Goal: Complete application form

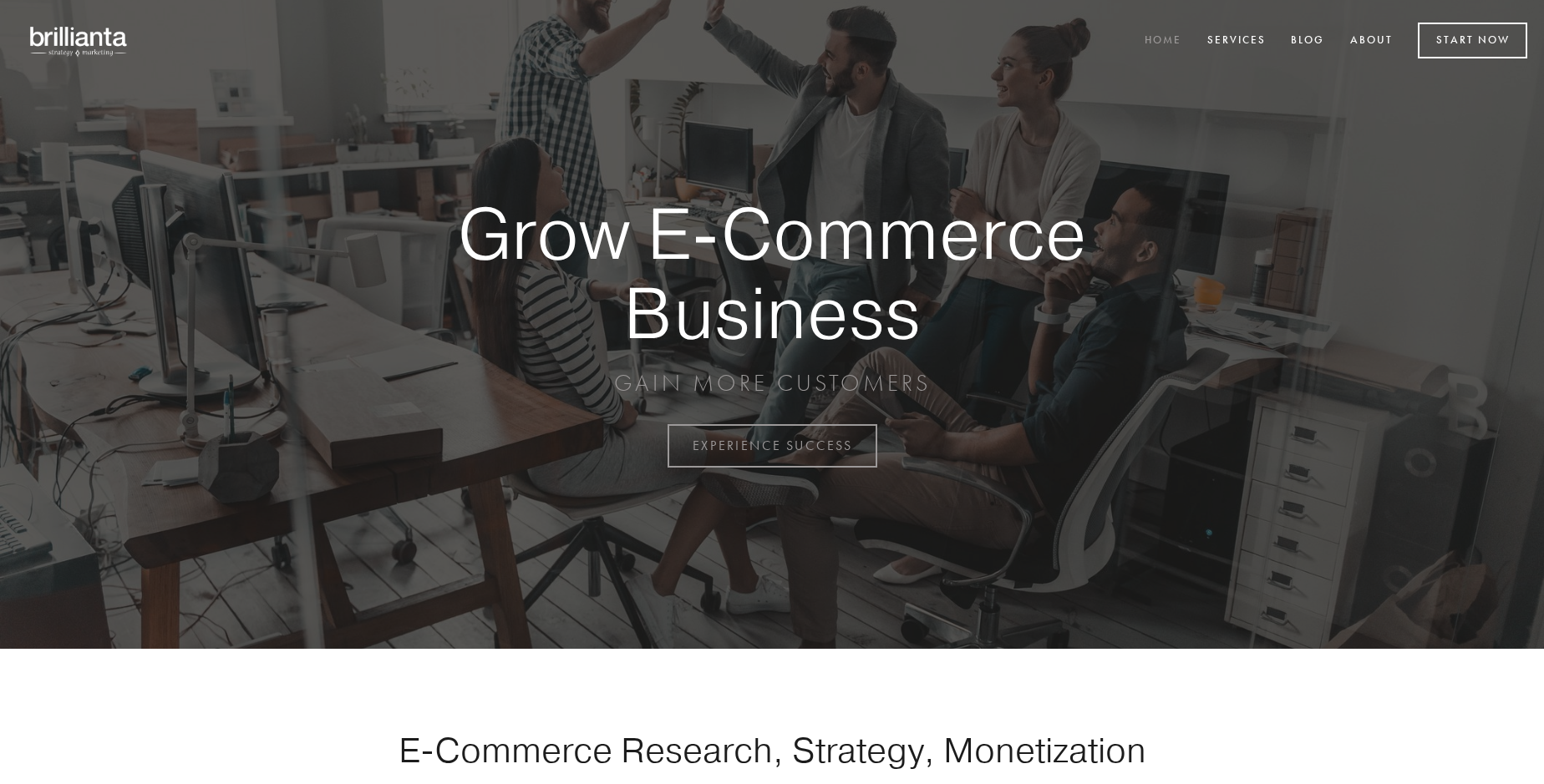
scroll to position [4378, 0]
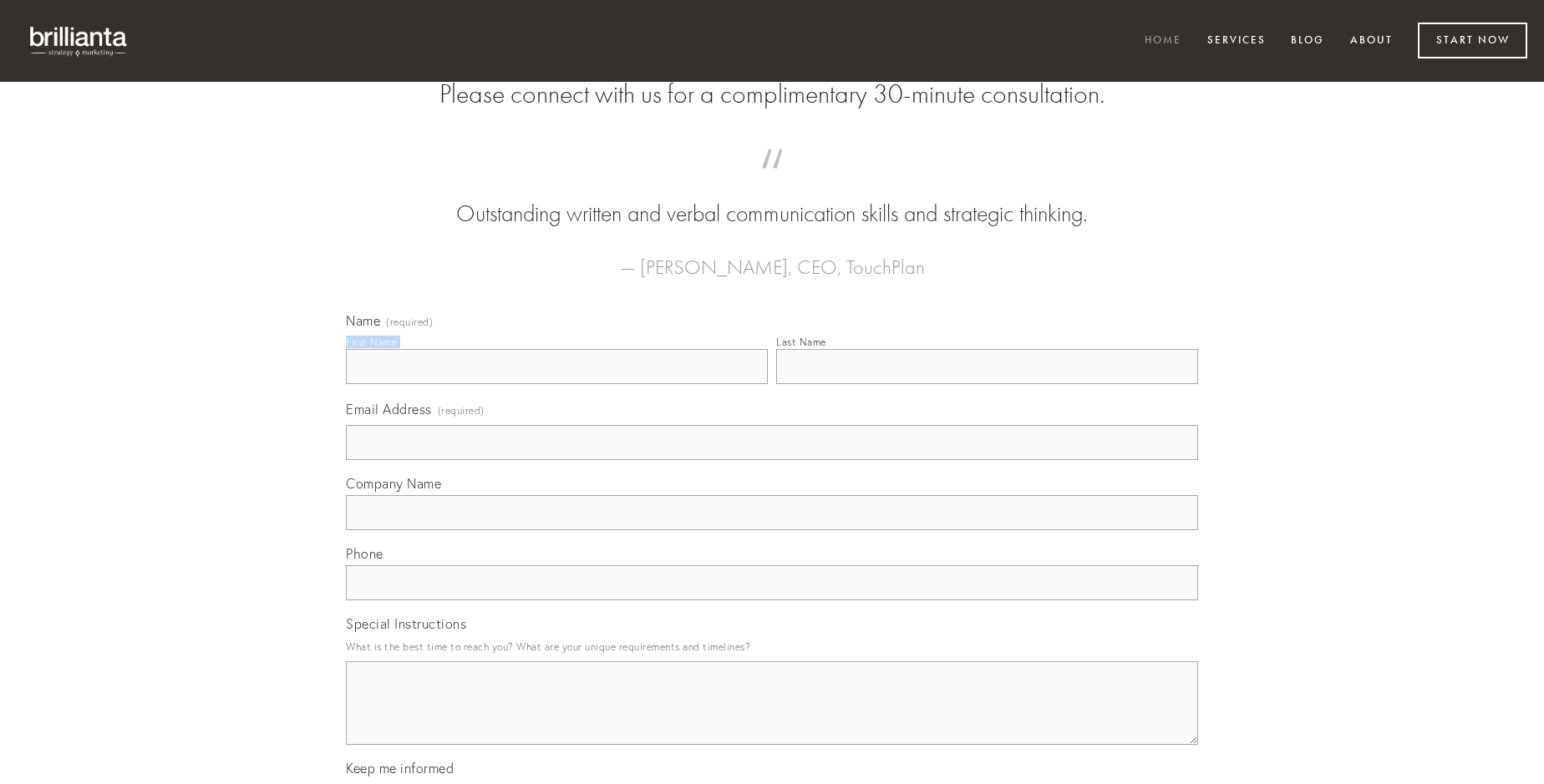
type input "[PERSON_NAME]"
click at [987, 385] on input "Last Name" at bounding box center [987, 366] width 422 height 35
type input "[PERSON_NAME]"
click at [772, 460] on input "Email Address (required)" at bounding box center [772, 442] width 852 height 35
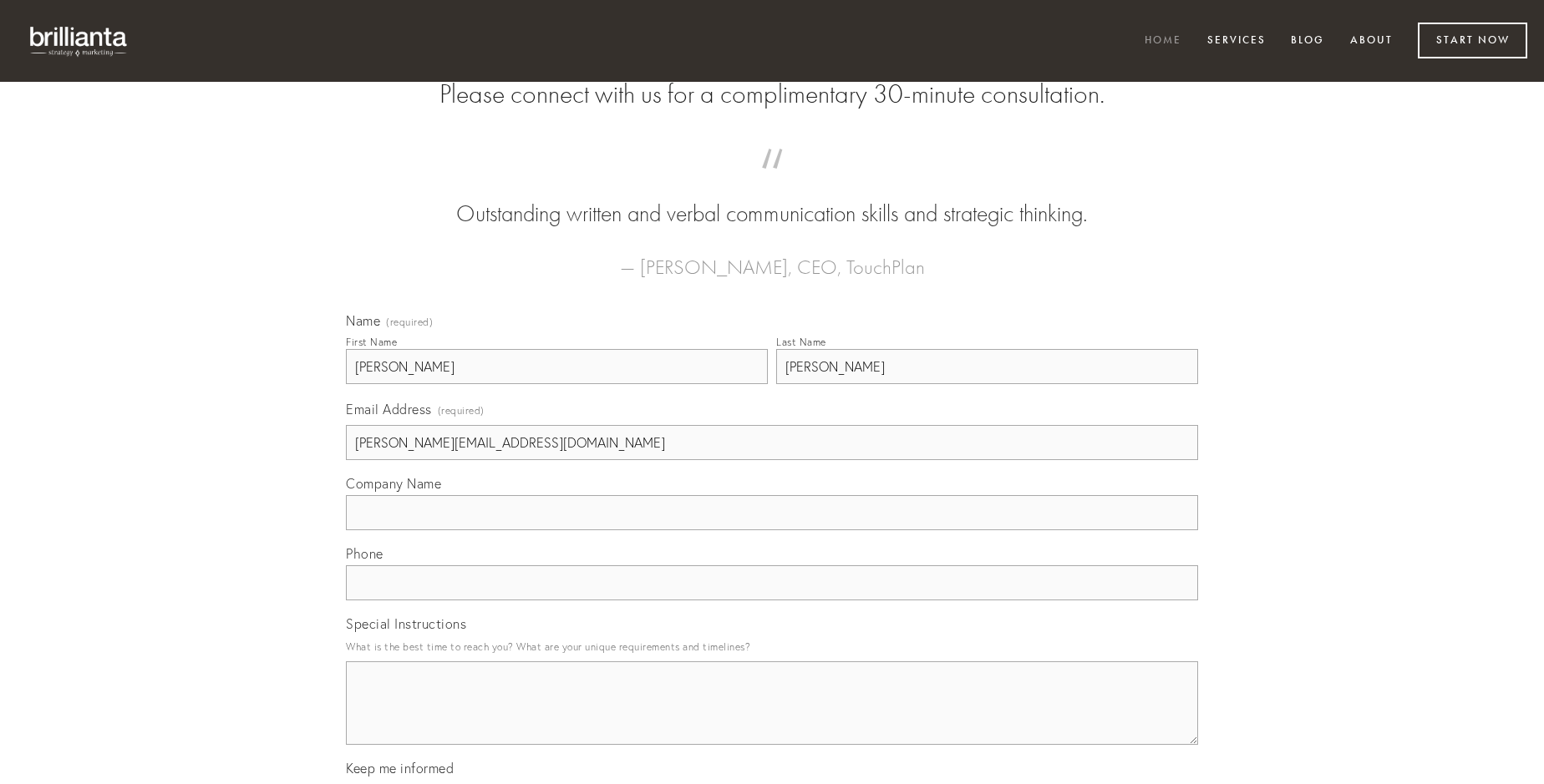
type input "[PERSON_NAME][EMAIL_ADDRESS][DOMAIN_NAME]"
click at [772, 530] on input "Company Name" at bounding box center [772, 512] width 852 height 35
type input "eveniet"
click at [772, 601] on input "text" at bounding box center [772, 583] width 852 height 35
click at [772, 718] on textarea "Special Instructions" at bounding box center [772, 703] width 852 height 84
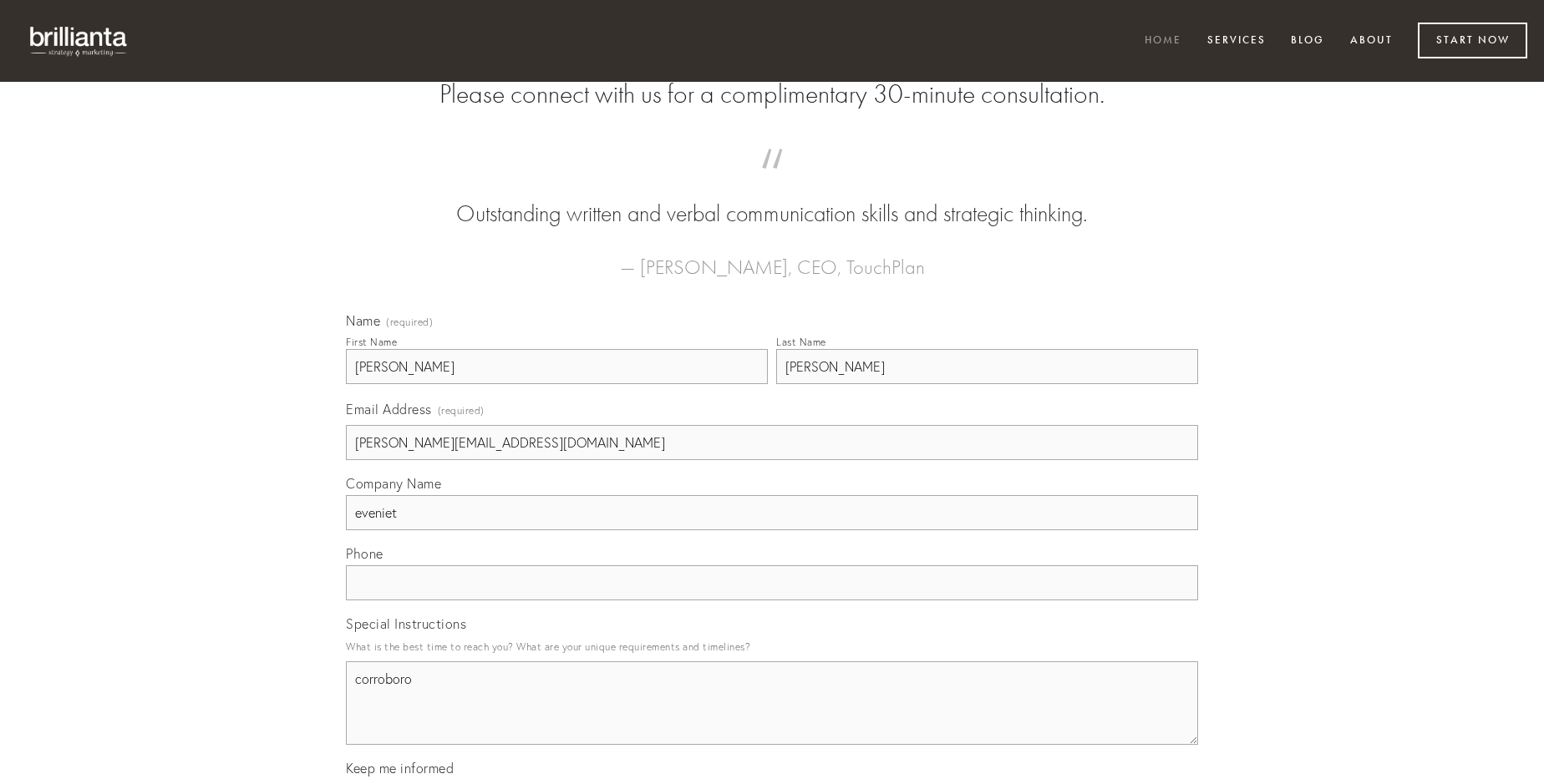
type textarea "corroboro"
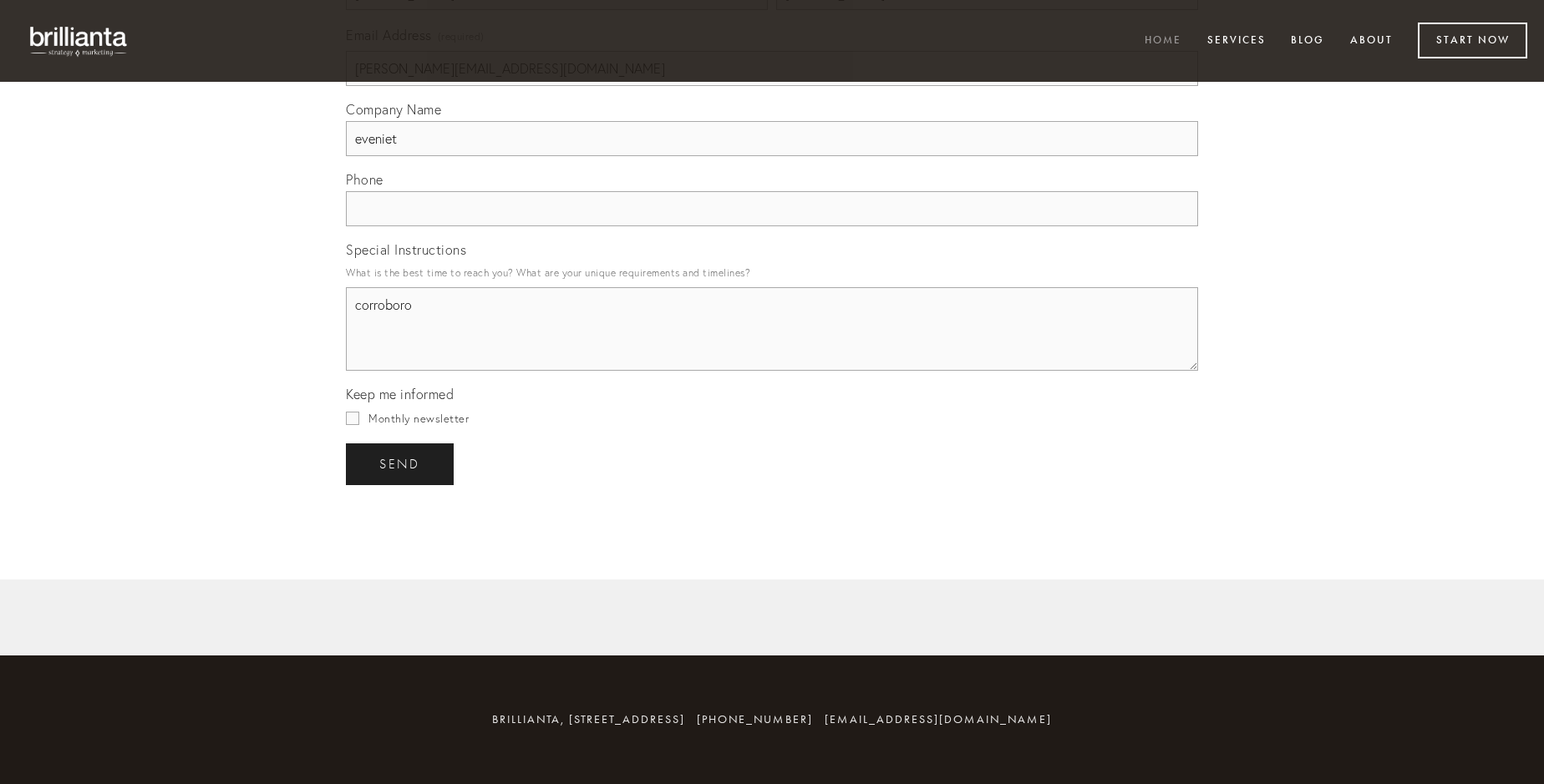
click at [401, 463] on span "send" at bounding box center [400, 464] width 41 height 15
